Goal: Task Accomplishment & Management: Manage account settings

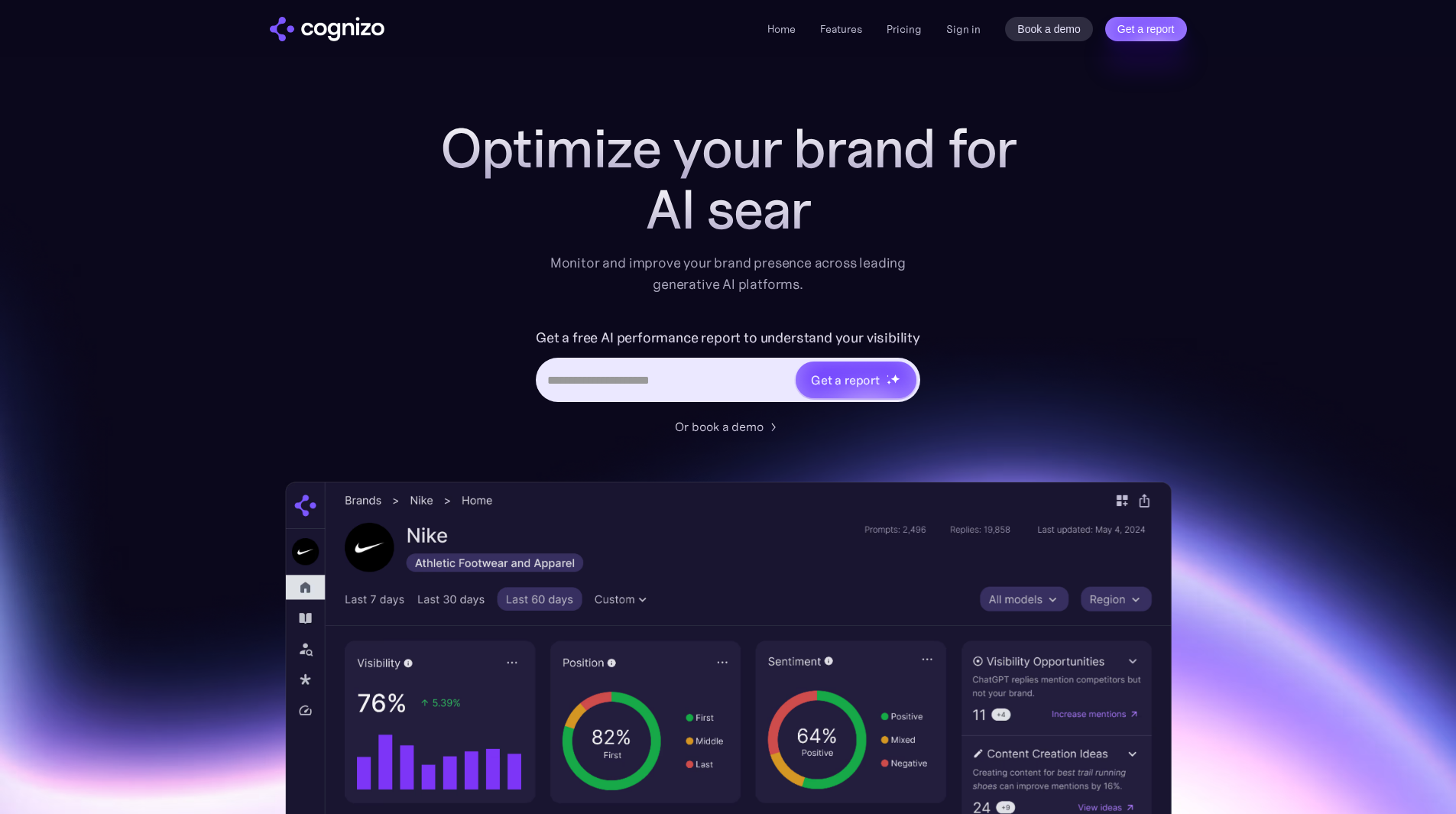
click at [944, 20] on div "Home Features Pricing Book a demo Get a report Sign in Book a demo Get a report" at bounding box center [976, 28] width 418 height 24
click at [957, 25] on link "Sign in" at bounding box center [962, 28] width 34 height 19
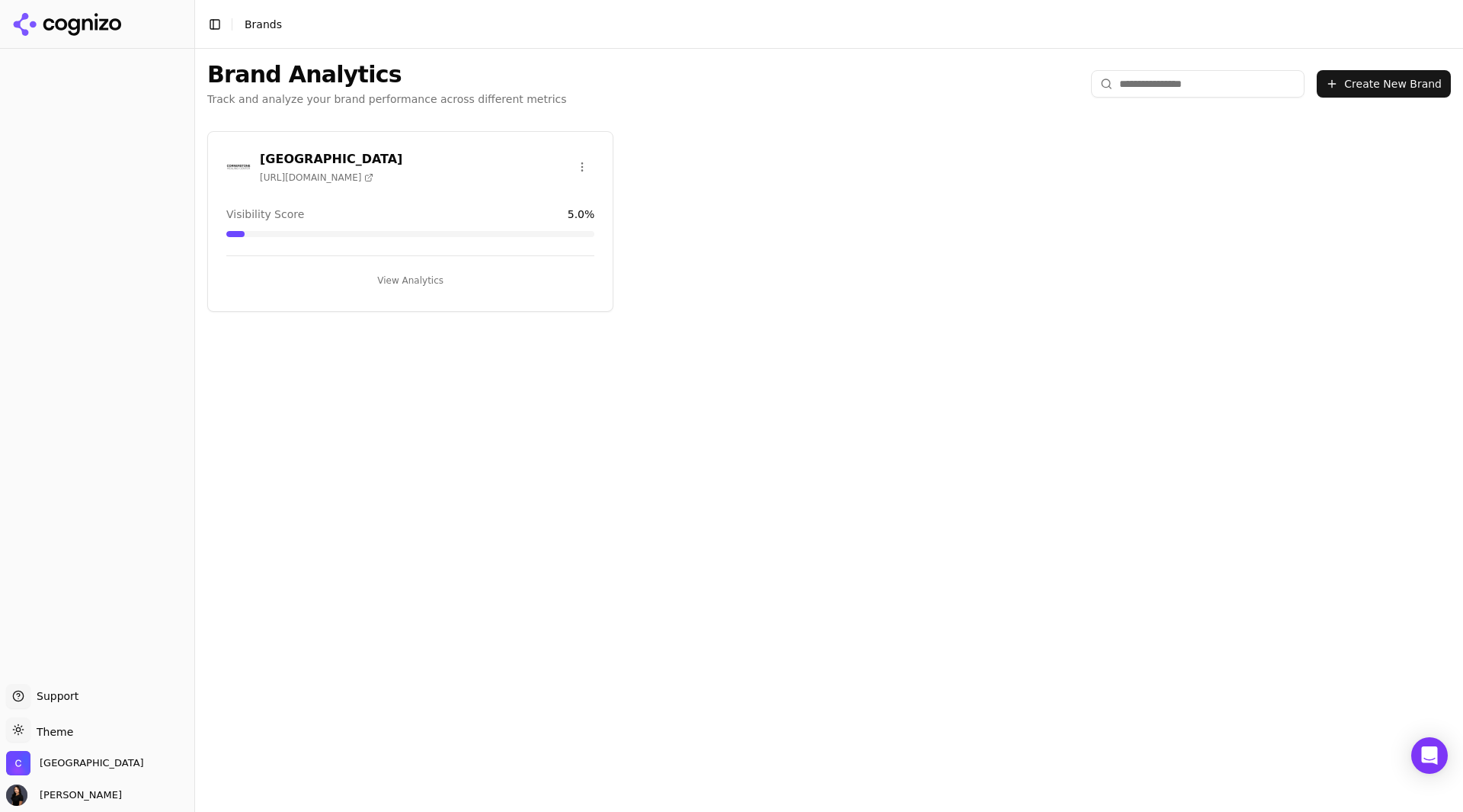
click at [386, 160] on h3 "[GEOGRAPHIC_DATA]" at bounding box center [331, 159] width 143 height 19
